Goal: Entertainment & Leisure: Consume media (video, audio)

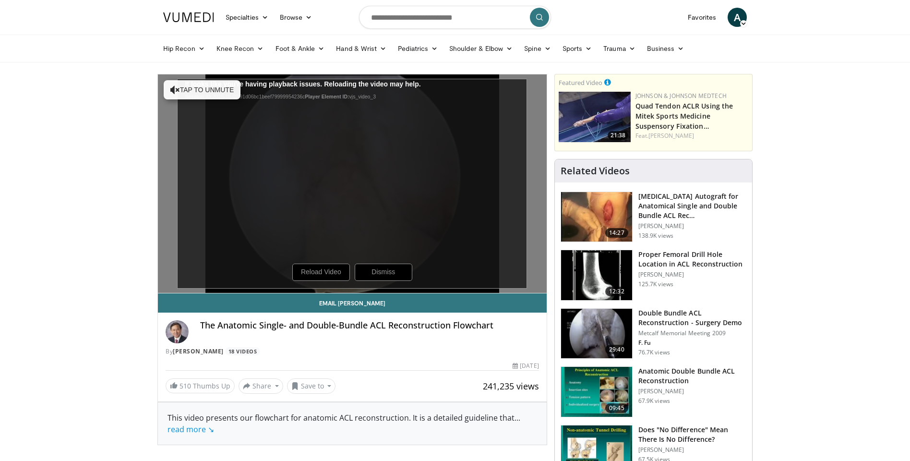
click at [525, 314] on div "The Anatomic Single- and Double-Bundle ACL Reconstruction Flowchart By Freddie …" at bounding box center [352, 335] width 389 height 45
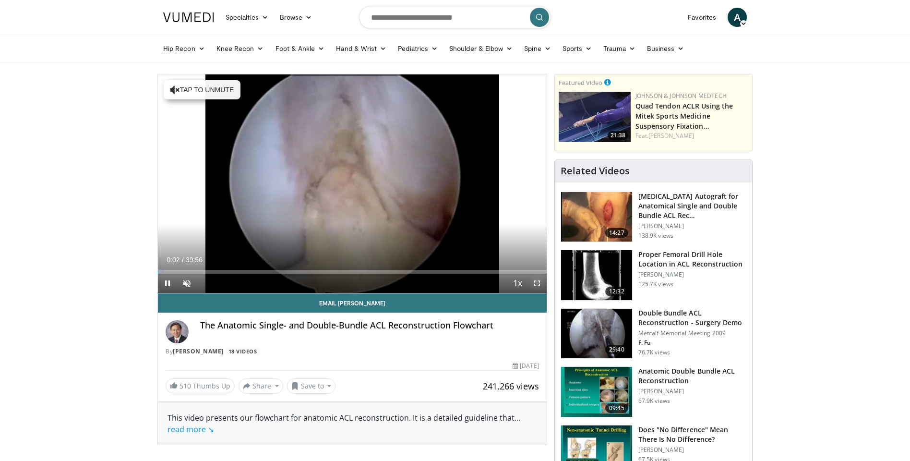
click at [540, 284] on span "Video Player" at bounding box center [537, 283] width 19 height 19
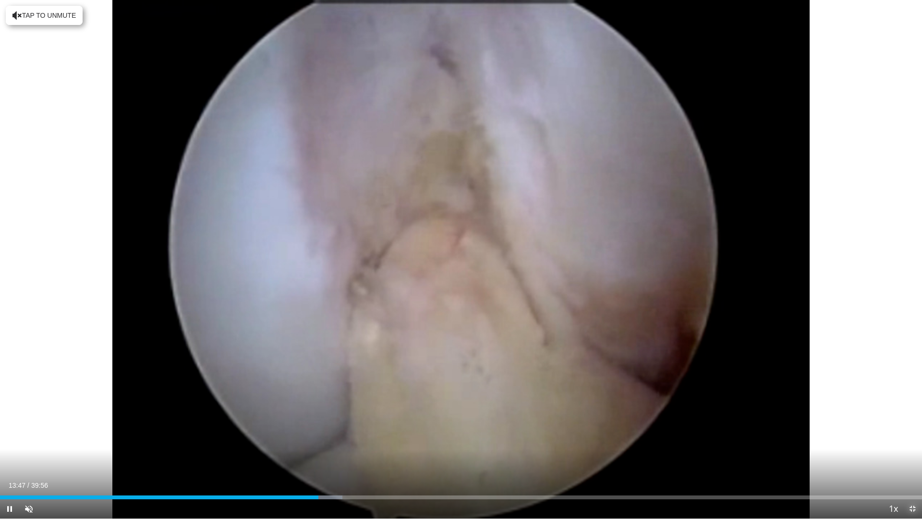
click at [910, 460] on span "Video Player" at bounding box center [912, 508] width 19 height 19
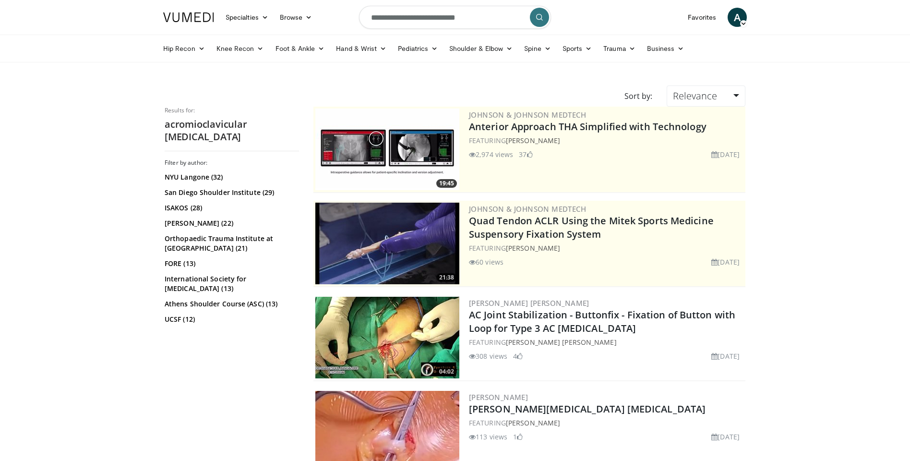
scroll to position [2213, 0]
